Goal: Task Accomplishment & Management: Use online tool/utility

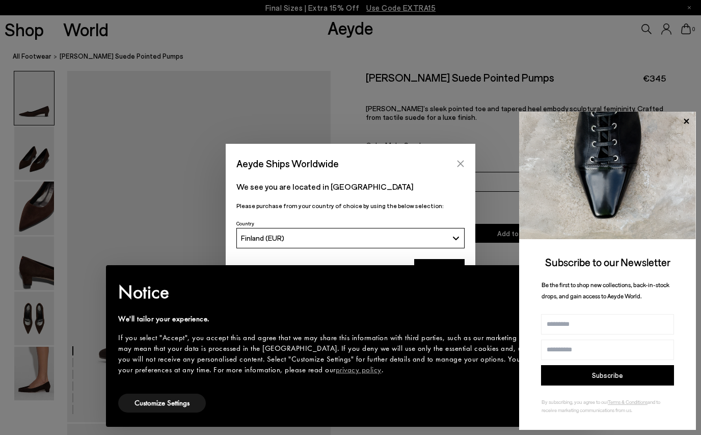
click at [461, 165] on icon "Close" at bounding box center [461, 164] width 8 height 8
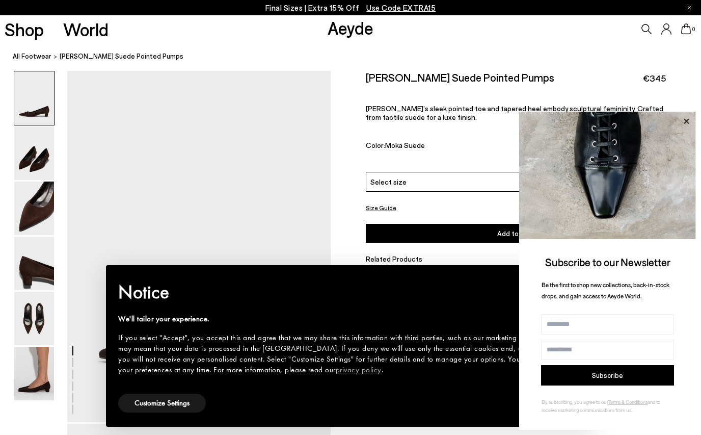
click at [682, 119] on icon at bounding box center [686, 121] width 13 height 13
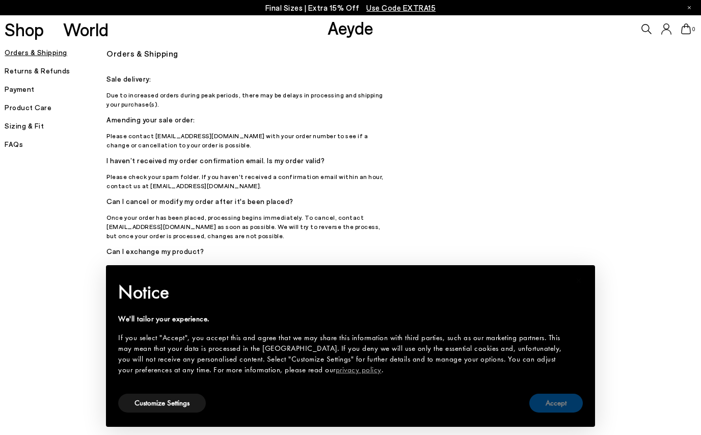
click at [544, 403] on button "Accept" at bounding box center [557, 402] width 54 height 19
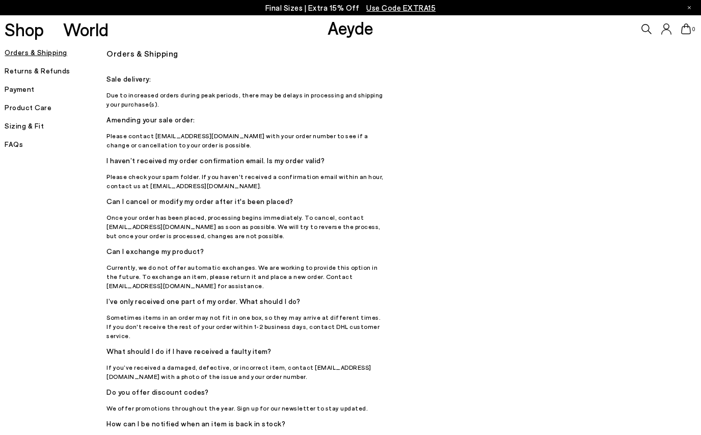
click at [49, 72] on h5 "Returns & Refunds" at bounding box center [56, 71] width 102 height 14
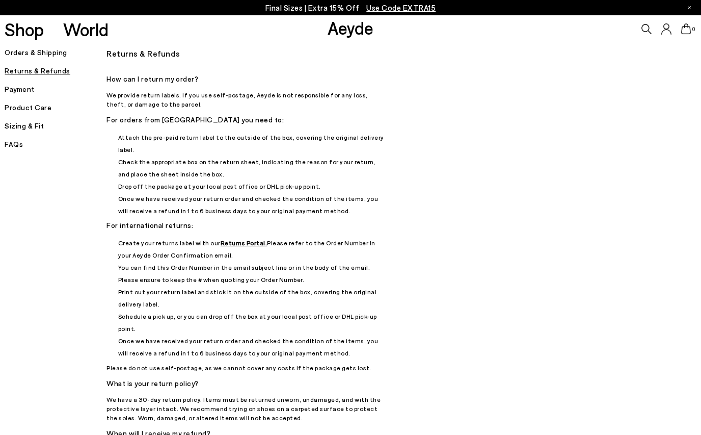
click at [239, 239] on u "Returns Portal." at bounding box center [244, 242] width 47 height 7
click at [35, 70] on h5 "Returns & Refunds" at bounding box center [56, 71] width 102 height 14
click at [245, 239] on u "Returns Portal." at bounding box center [244, 242] width 47 height 7
